Goal: Navigation & Orientation: Go to known website

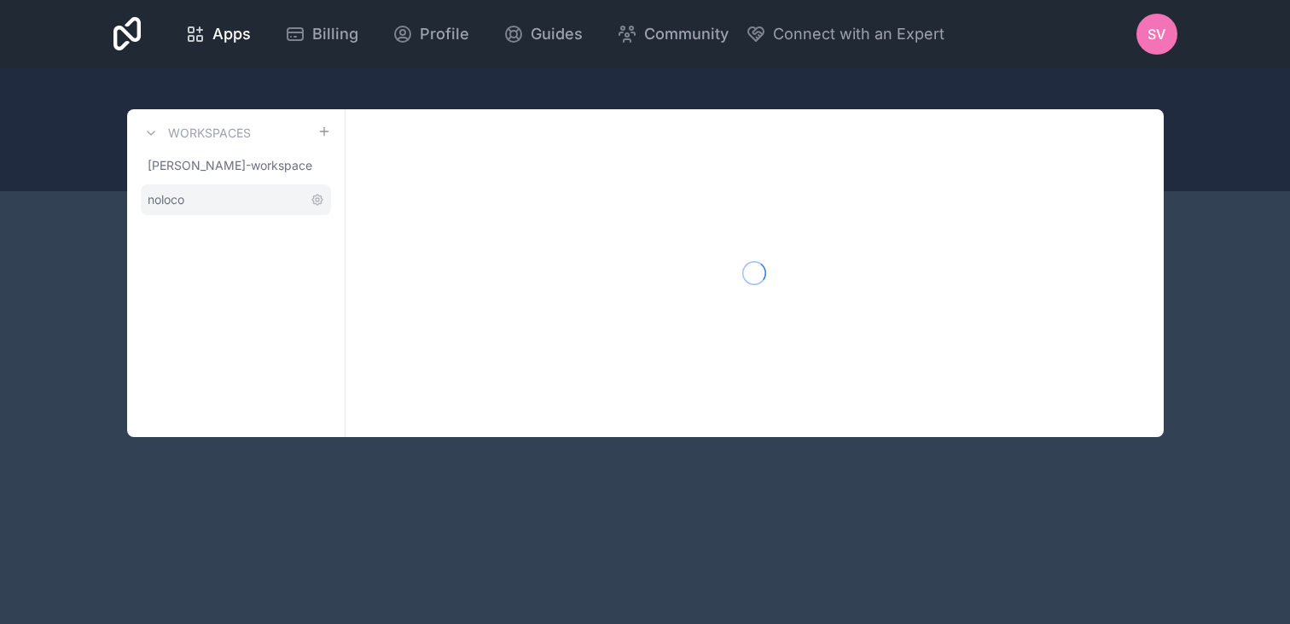
click at [169, 202] on span "noloco" at bounding box center [166, 199] width 37 height 17
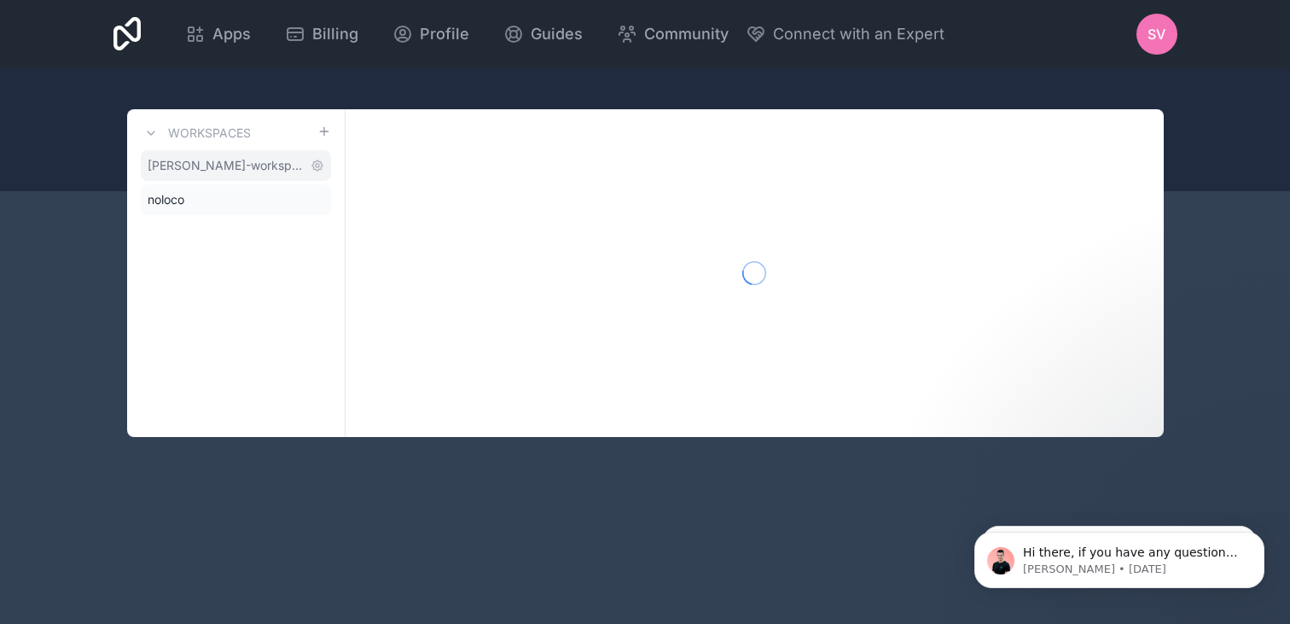
click at [194, 172] on span "stefania-vichi-workspace" at bounding box center [226, 165] width 156 height 17
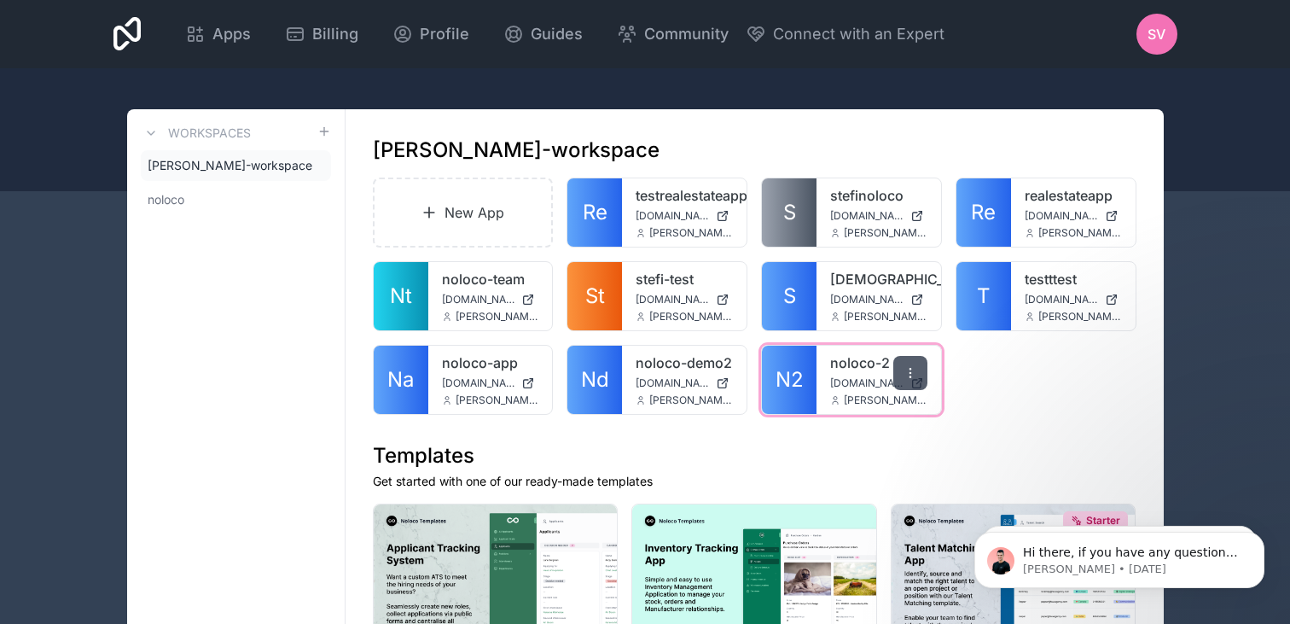
click at [909, 385] on div at bounding box center [910, 373] width 34 height 34
click at [876, 375] on div "noloco-2 noloco-2.noloco.co stefania@noloco.io" at bounding box center [879, 380] width 125 height 68
click at [908, 405] on span "stefania@noloco.io" at bounding box center [886, 400] width 84 height 14
click at [1014, 390] on div "New App Re testrealestateapp testrealestateapp.noloco.co stefania@noloco.io S s…" at bounding box center [755, 295] width 764 height 237
click at [912, 381] on div at bounding box center [910, 373] width 34 height 34
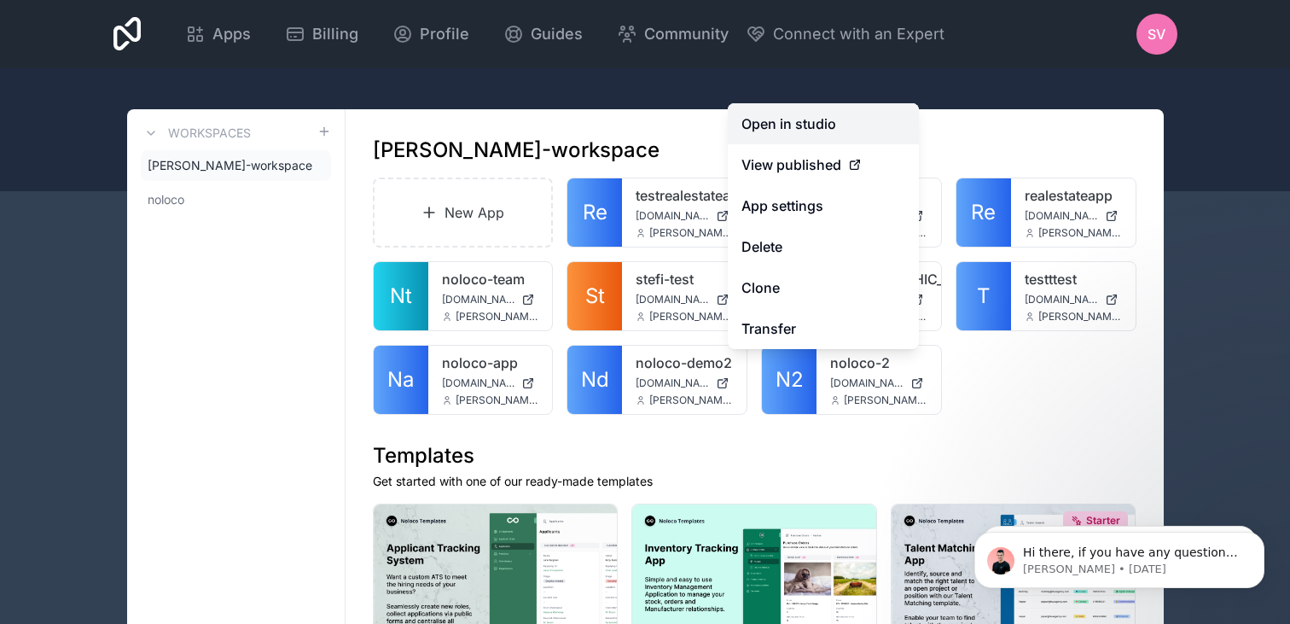
click at [831, 130] on link "Open in studio" at bounding box center [823, 123] width 191 height 41
